Goal: Find specific page/section: Find specific page/section

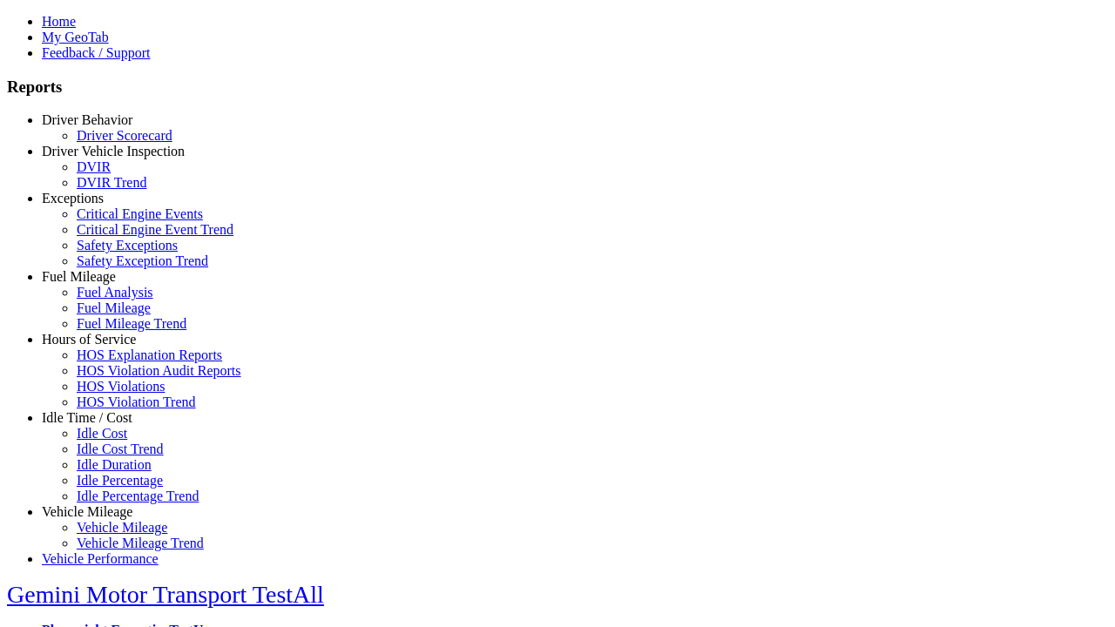
click at [100, 425] on link "Idle Time / Cost" at bounding box center [87, 417] width 91 height 15
click at [113, 473] on link "Idle Percentage" at bounding box center [120, 480] width 86 height 15
select select "**********"
type input "**********"
